Goal: Navigation & Orientation: Understand site structure

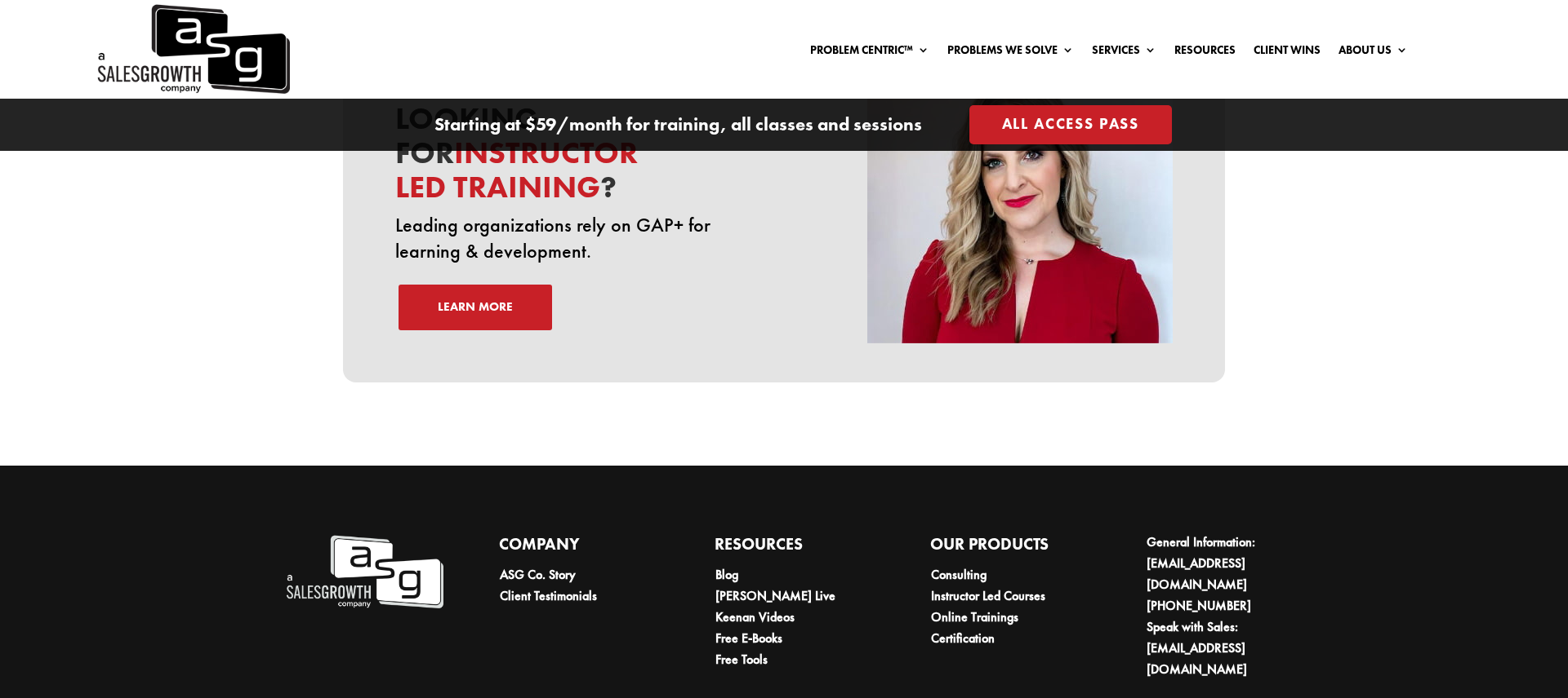
scroll to position [5692, 0]
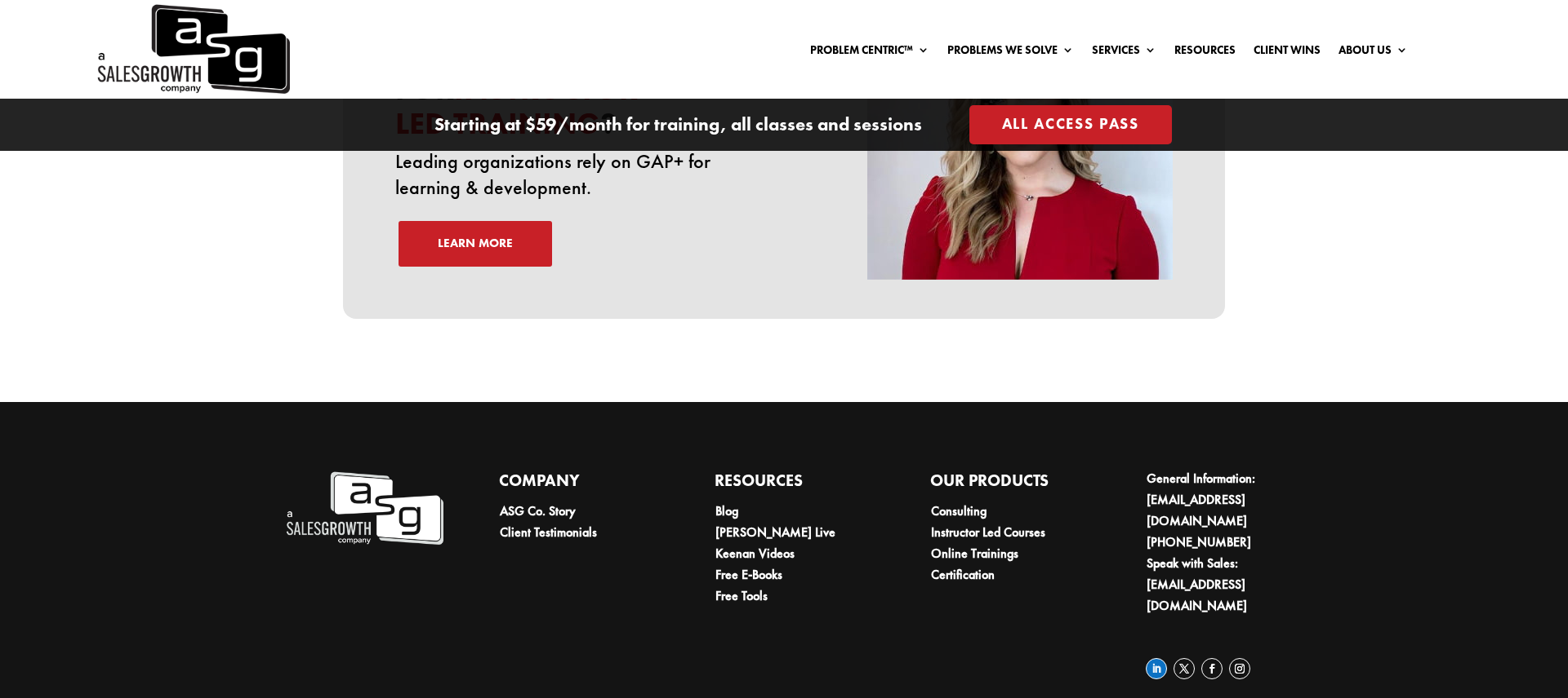
click at [1158, 658] on link "Follow" at bounding box center [1156, 669] width 21 height 21
click at [523, 524] on link "Client Testimonials" at bounding box center [548, 532] width 98 height 17
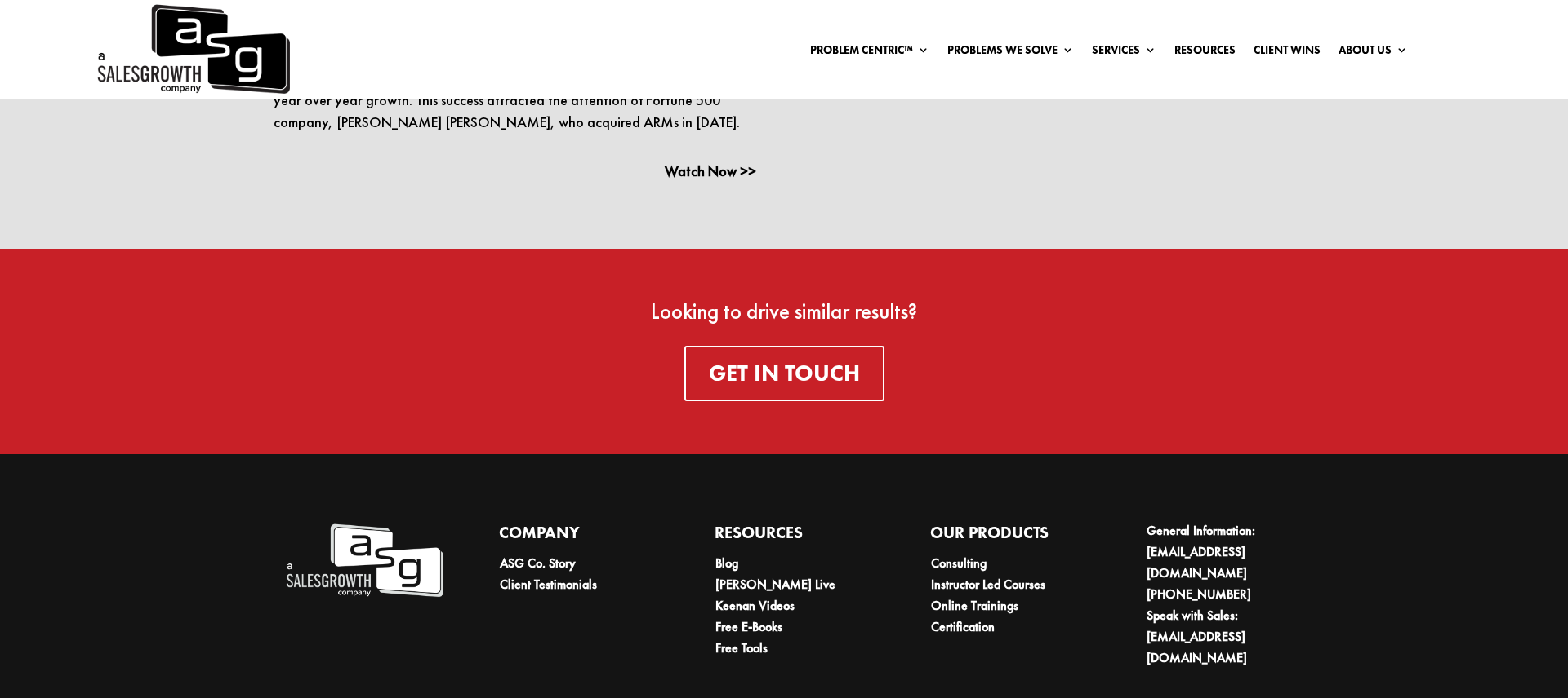
scroll to position [3894, 0]
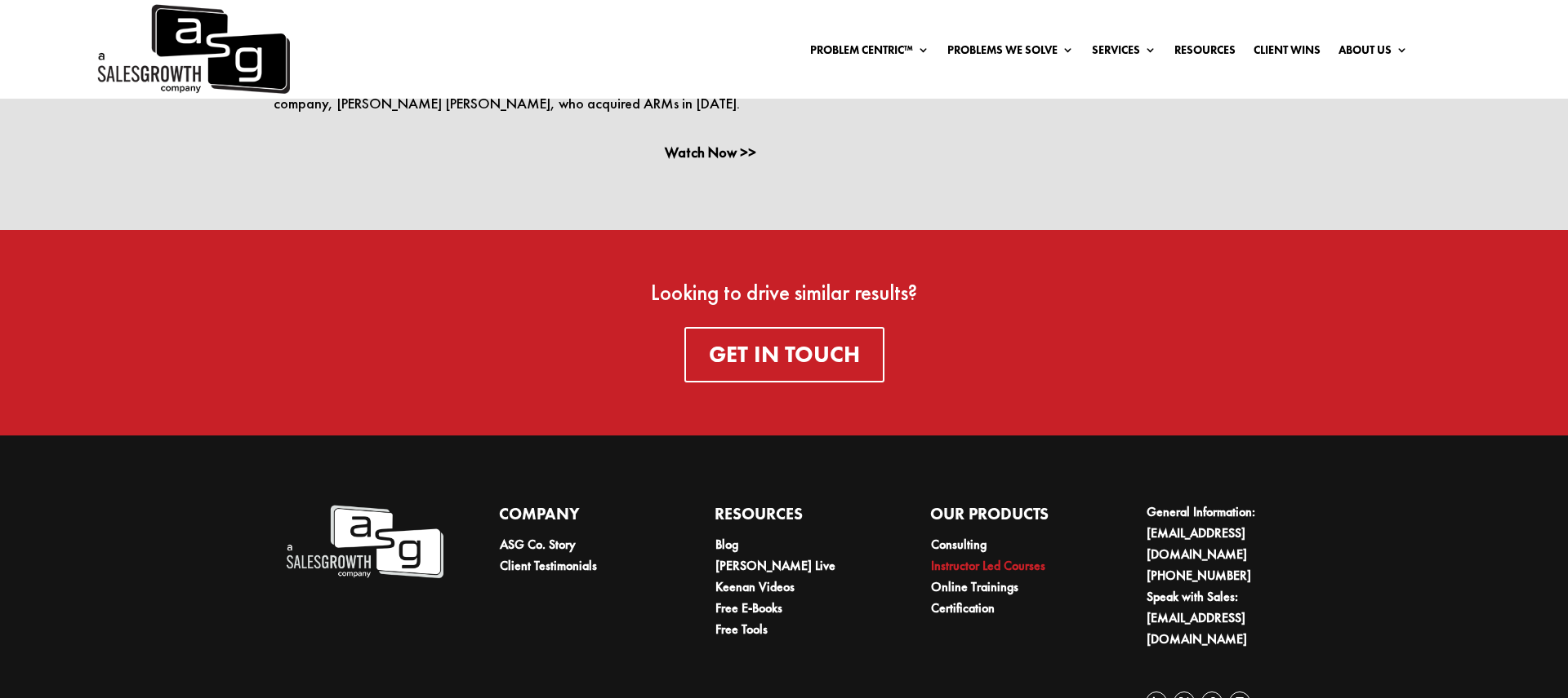
click at [945, 557] on link "Instructor Led Courses" at bounding box center [987, 566] width 114 height 17
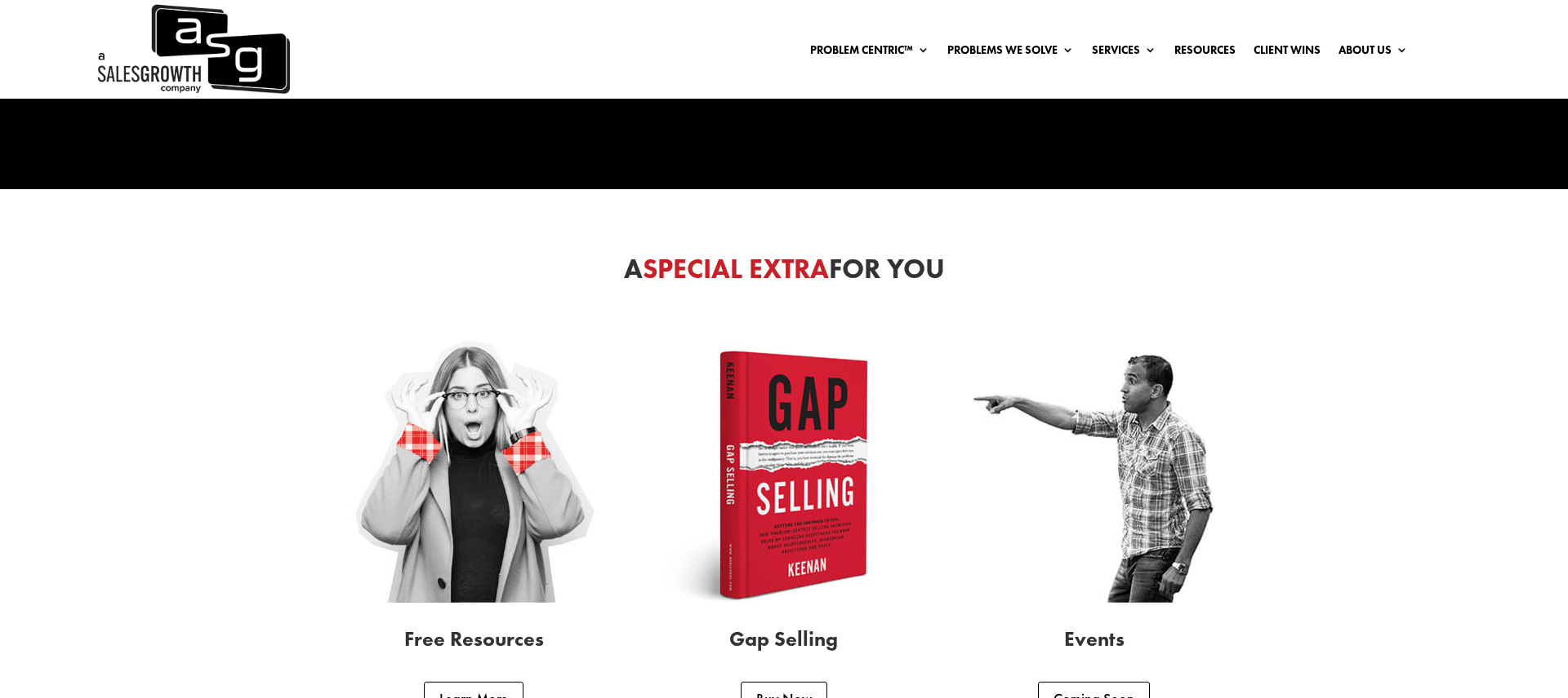
scroll to position [4396, 0]
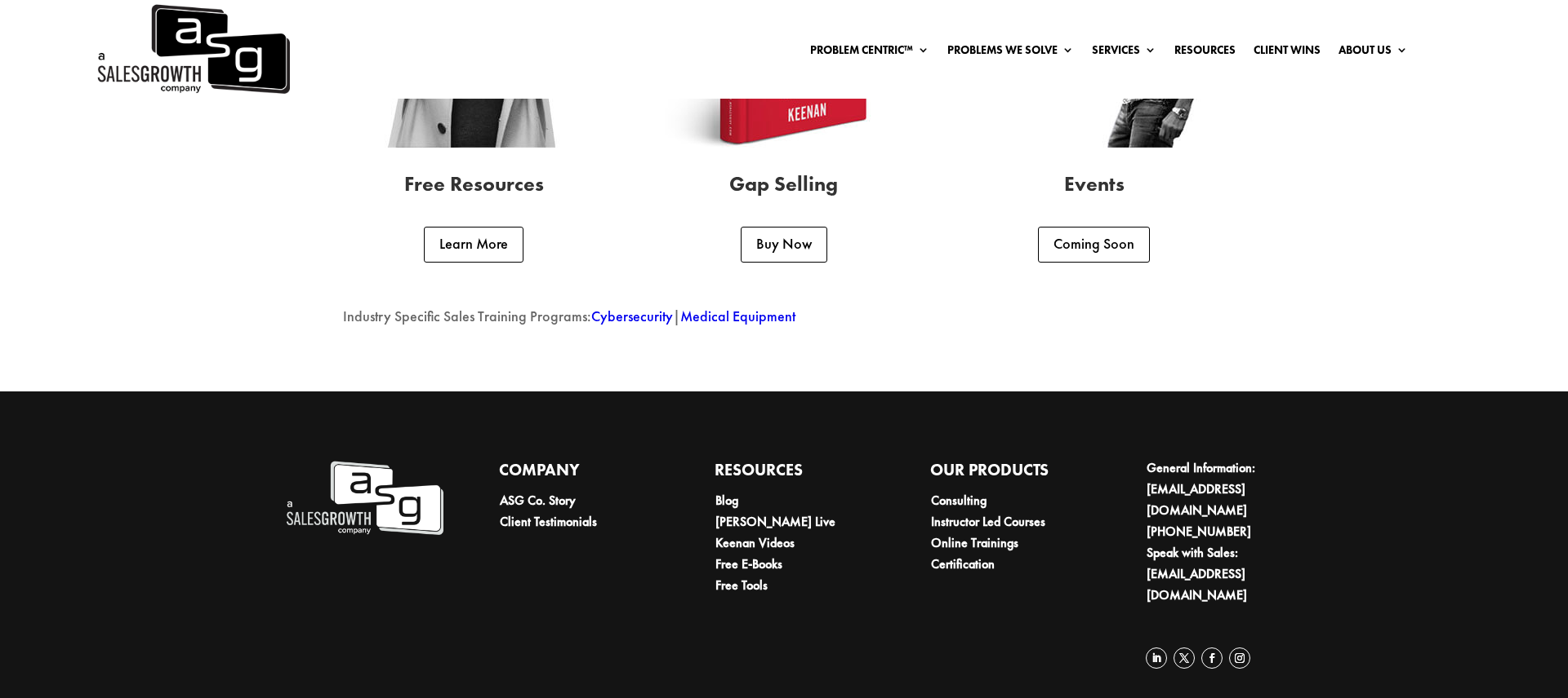
click at [134, 33] on img at bounding box center [192, 49] width 195 height 98
